Goal: Navigation & Orientation: Find specific page/section

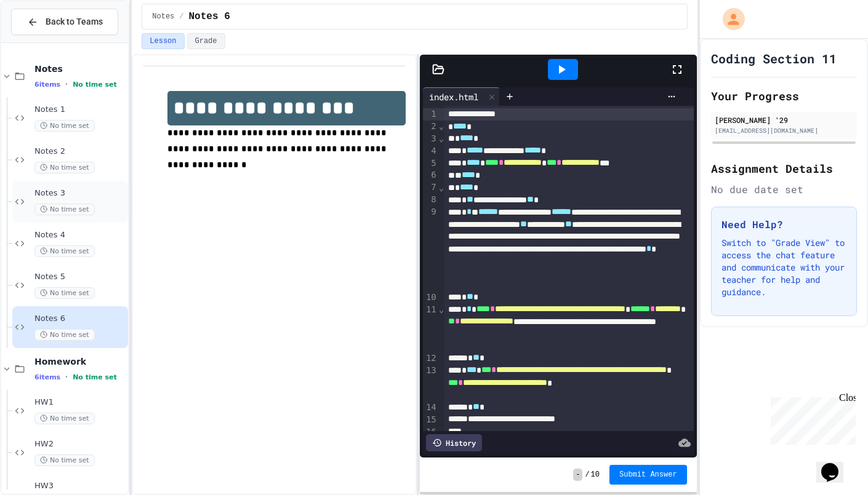
click at [40, 189] on span "Notes 3" at bounding box center [79, 193] width 91 height 10
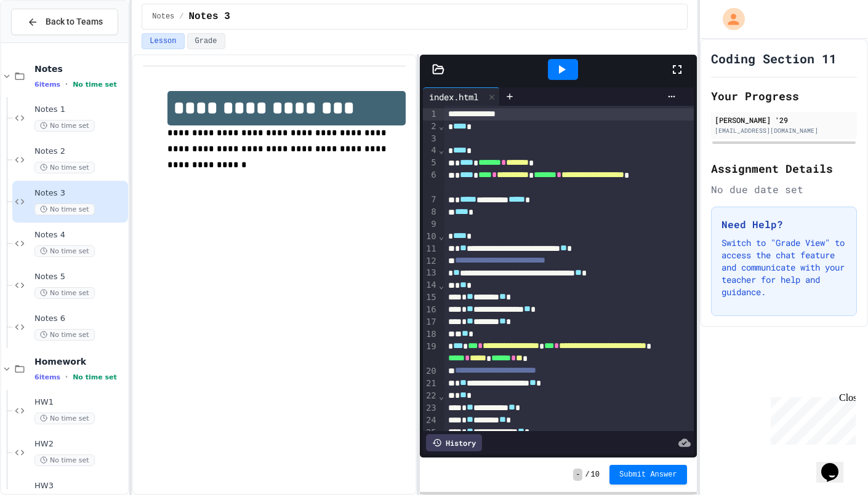
click at [564, 62] on icon at bounding box center [561, 69] width 15 height 15
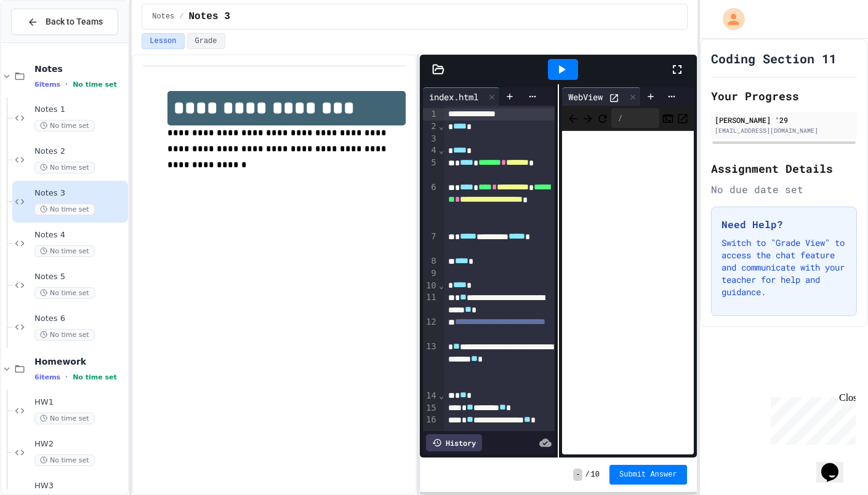
click at [677, 64] on icon at bounding box center [676, 69] width 15 height 15
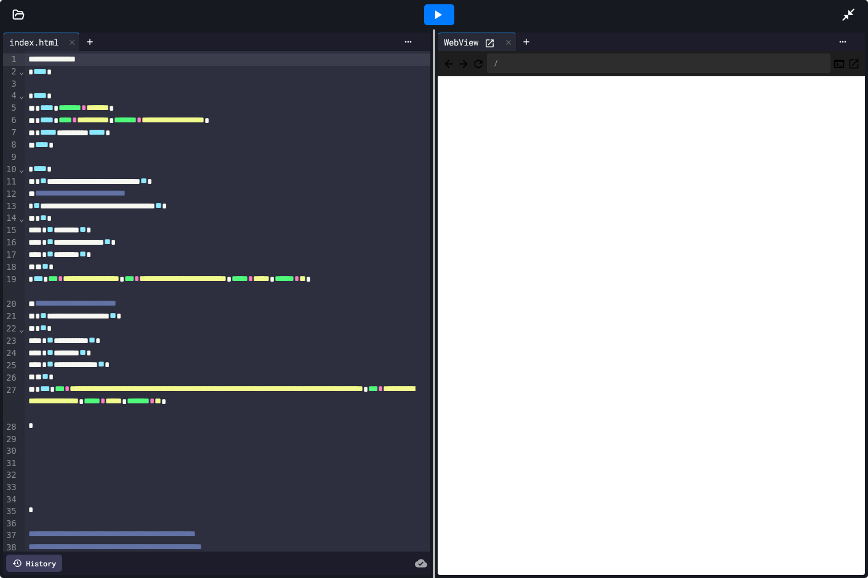
click at [851, 4] on div at bounding box center [853, 14] width 27 height 33
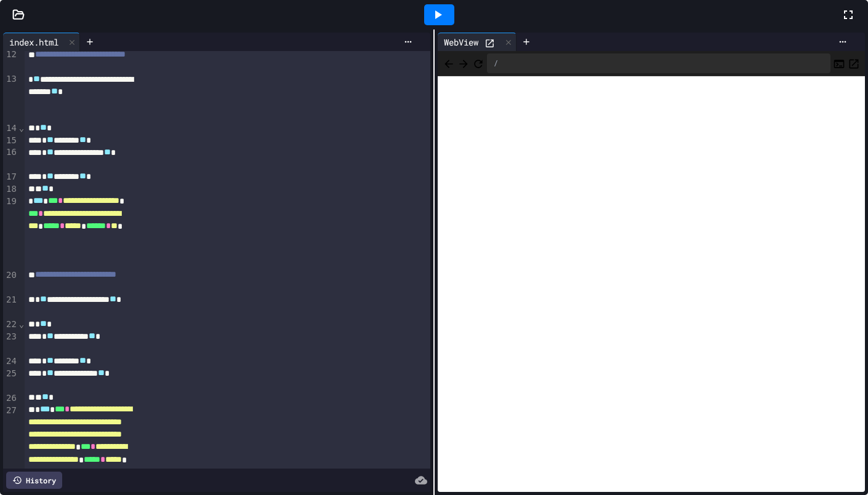
scroll to position [213, 0]
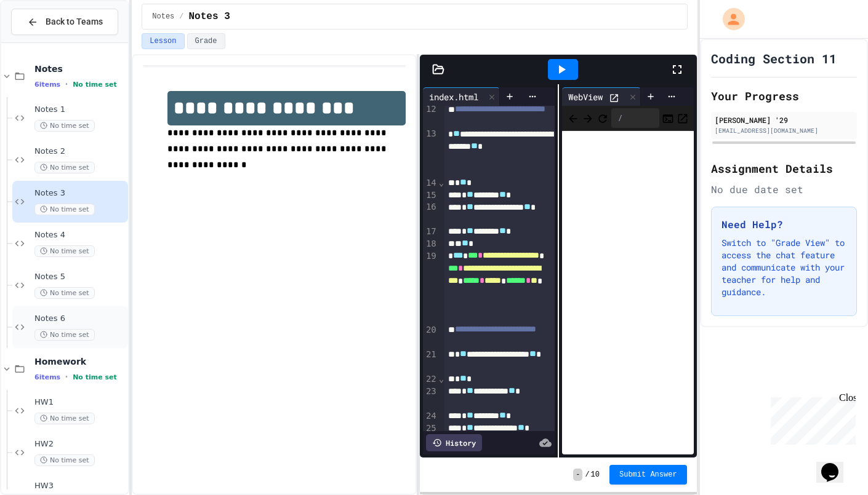
click at [76, 309] on div "Notes 6 No time set" at bounding box center [70, 327] width 116 height 42
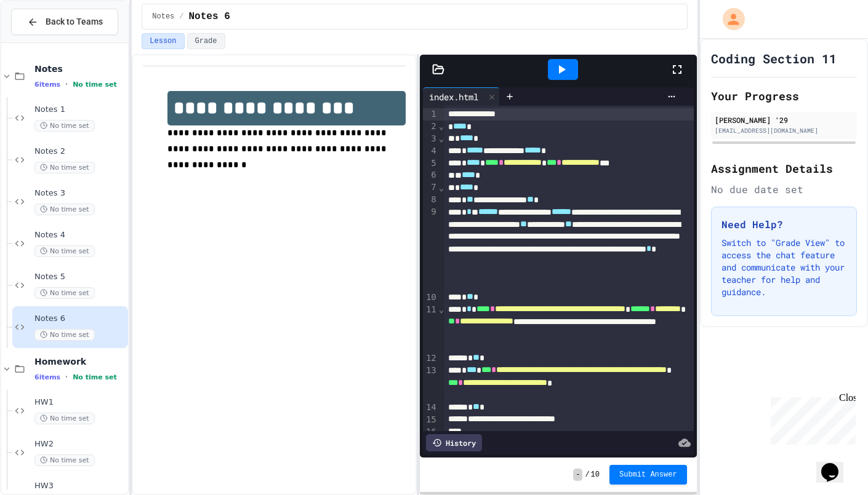
click at [435, 61] on div at bounding box center [558, 70] width 277 height 30
click at [436, 67] on icon at bounding box center [438, 69] width 10 height 9
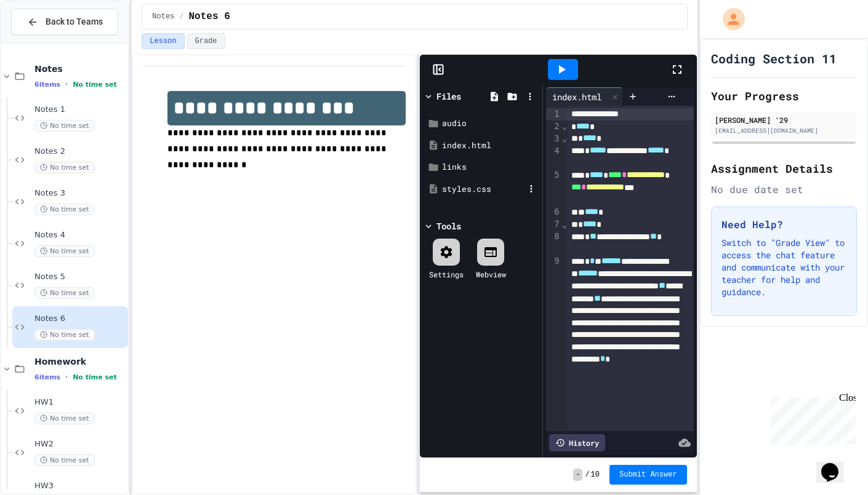
click at [465, 188] on div "styles.css" at bounding box center [483, 189] width 82 height 12
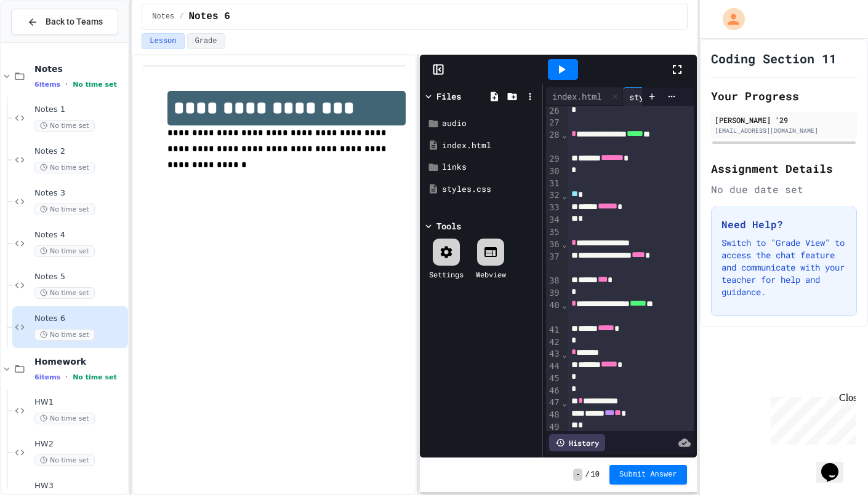
scroll to position [446, 0]
